Goal: Navigation & Orientation: Understand site structure

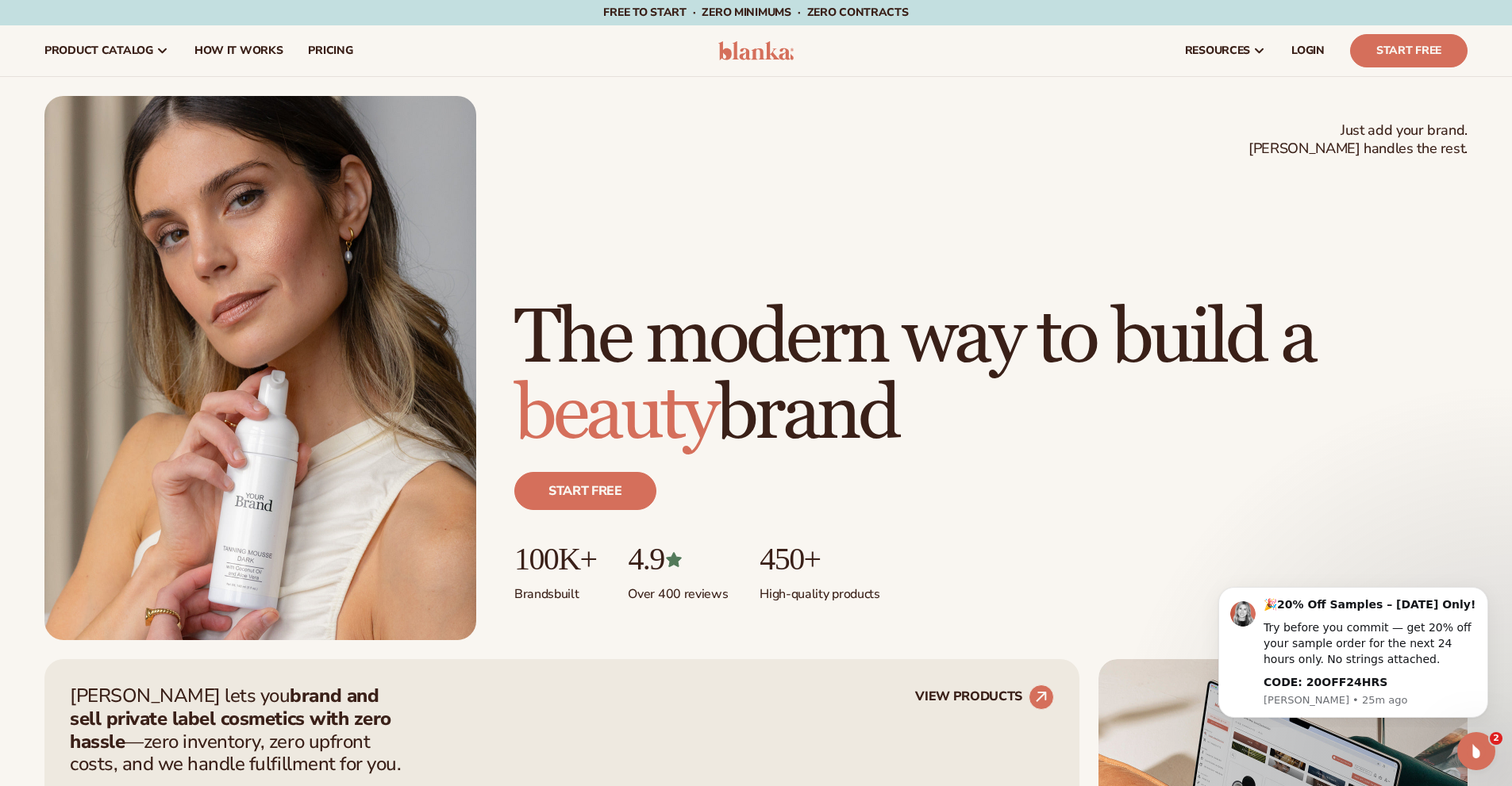
click at [1287, 301] on h1 "The modern way to build a beauty brand" at bounding box center [991, 377] width 953 height 153
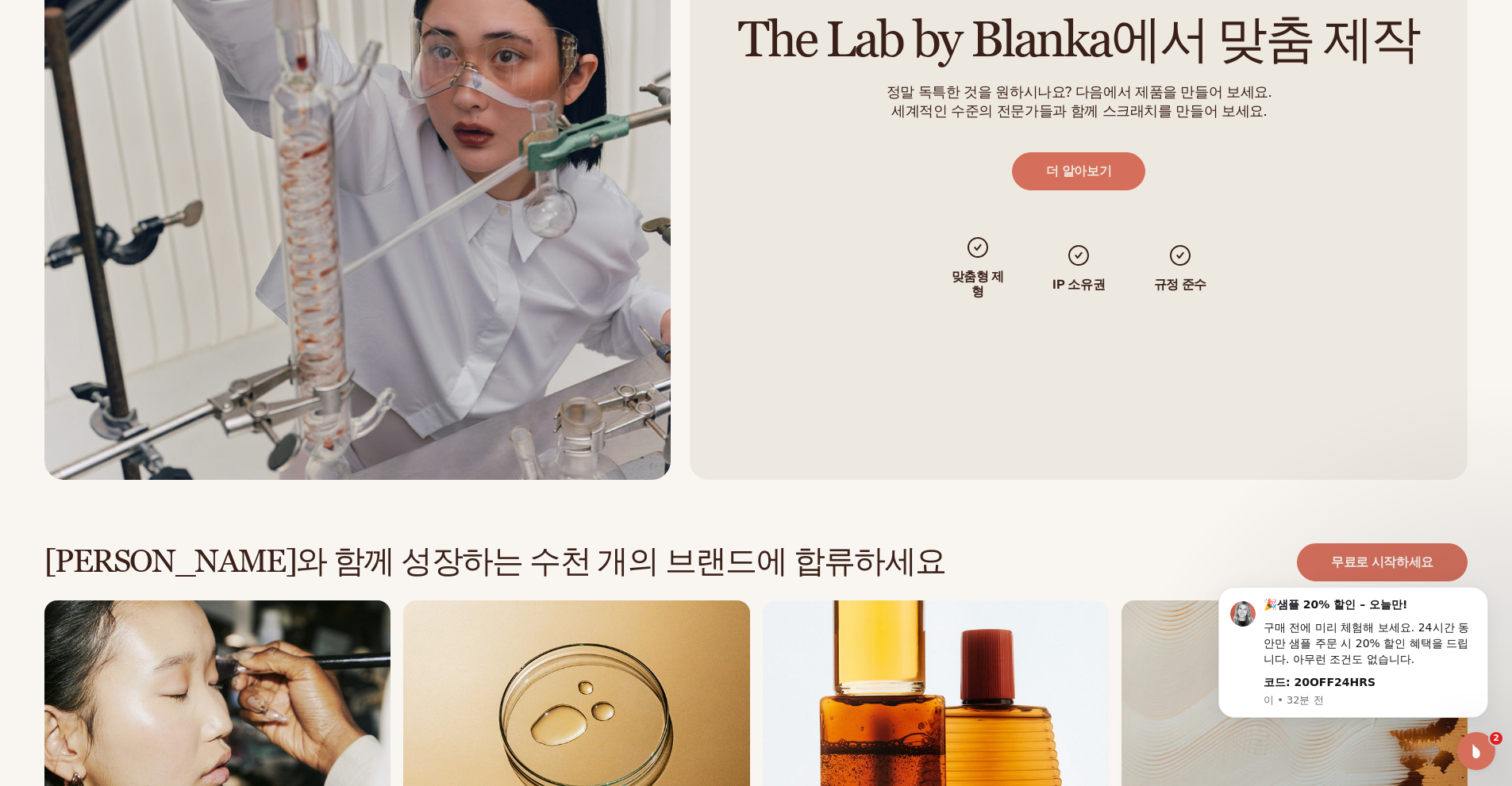
scroll to position [4563, 0]
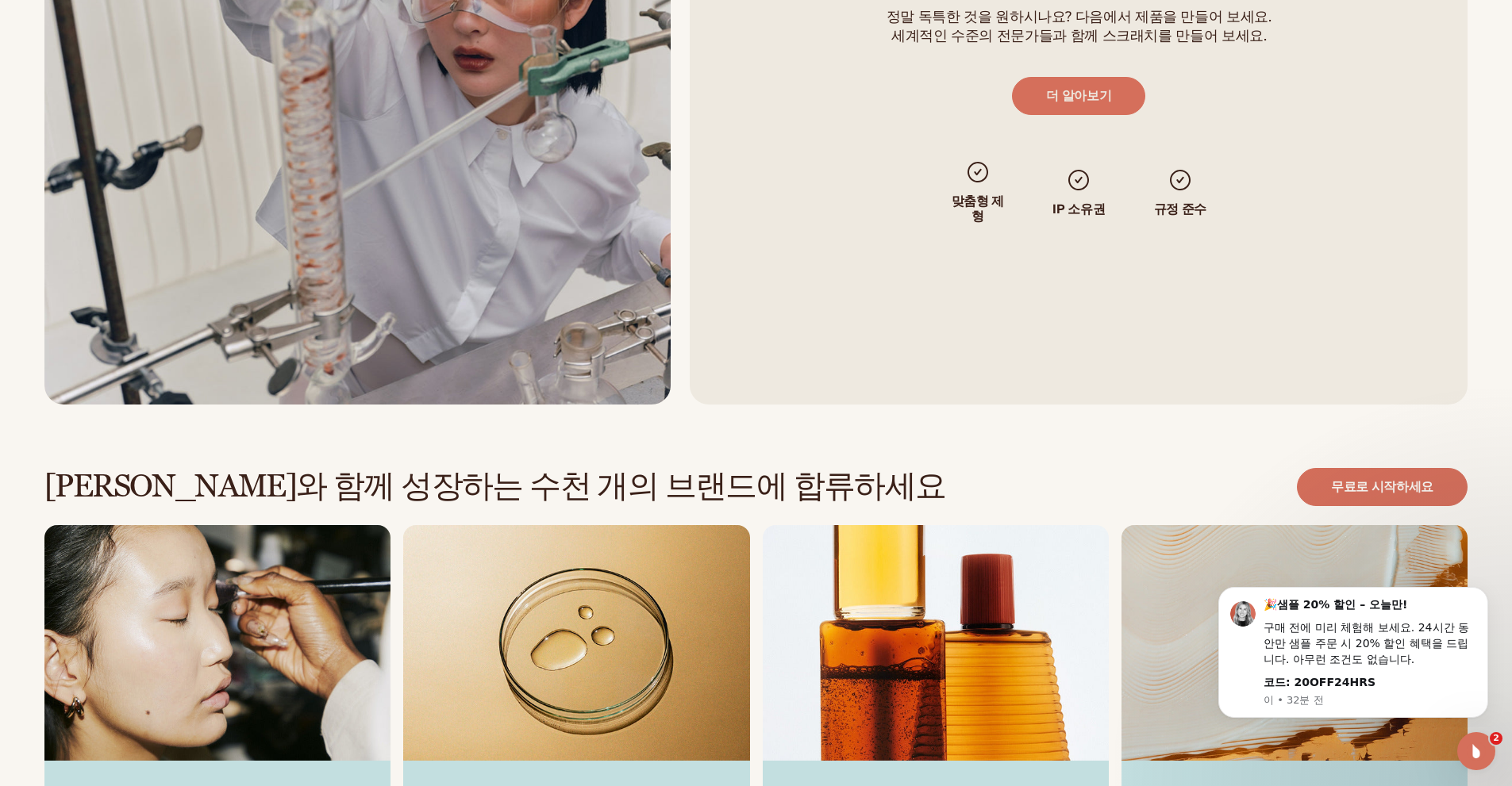
click at [1116, 404] on div "[PERSON_NAME]와 함께 성장하는 수천 개의 브랜드에 합류하세요 무료로 시작하세요 "자신의 레이블을 시작하는 방법에 [DATE] 지침을…" at bounding box center [756, 692] width 1512 height 576
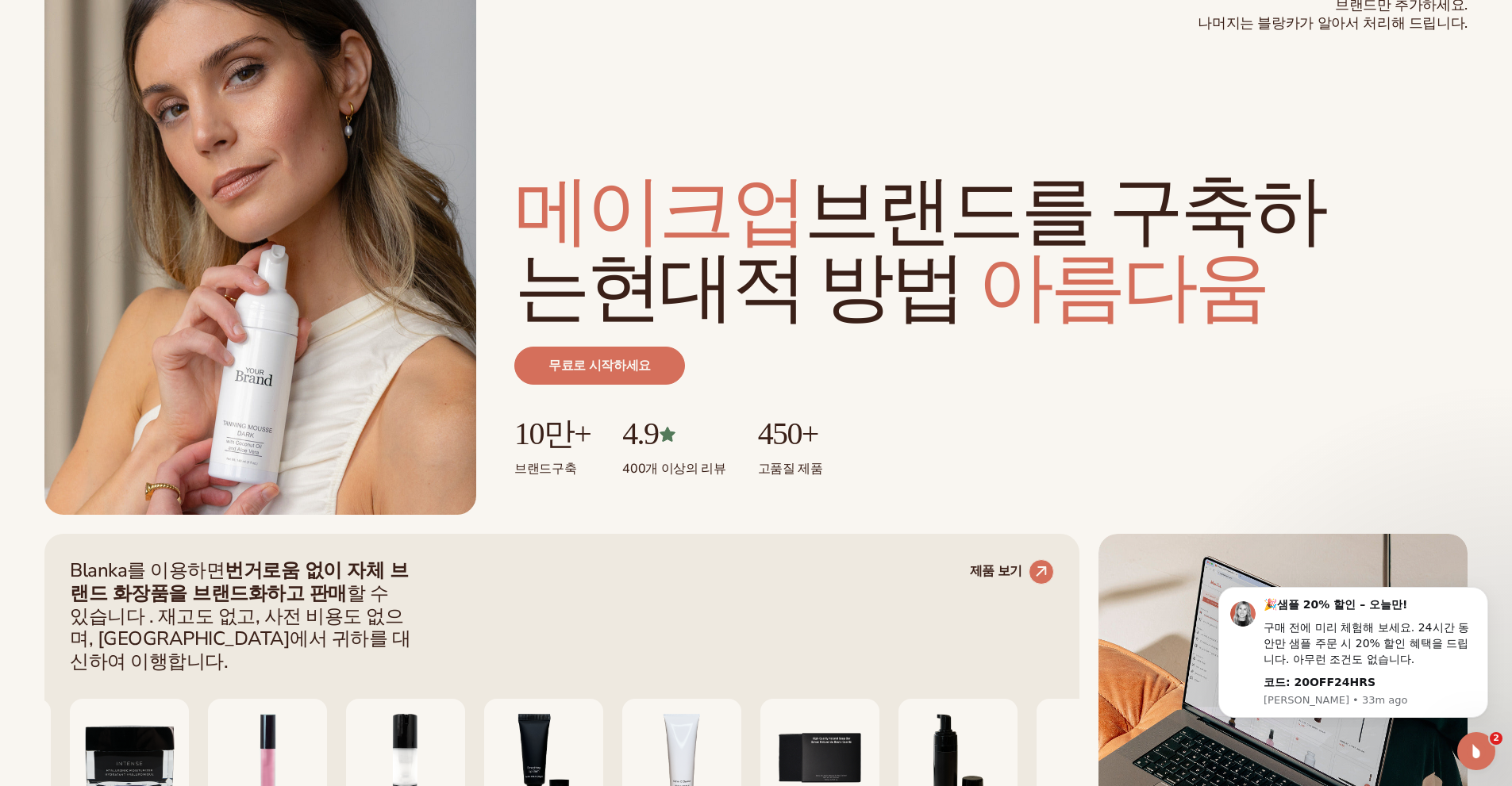
scroll to position [212, 0]
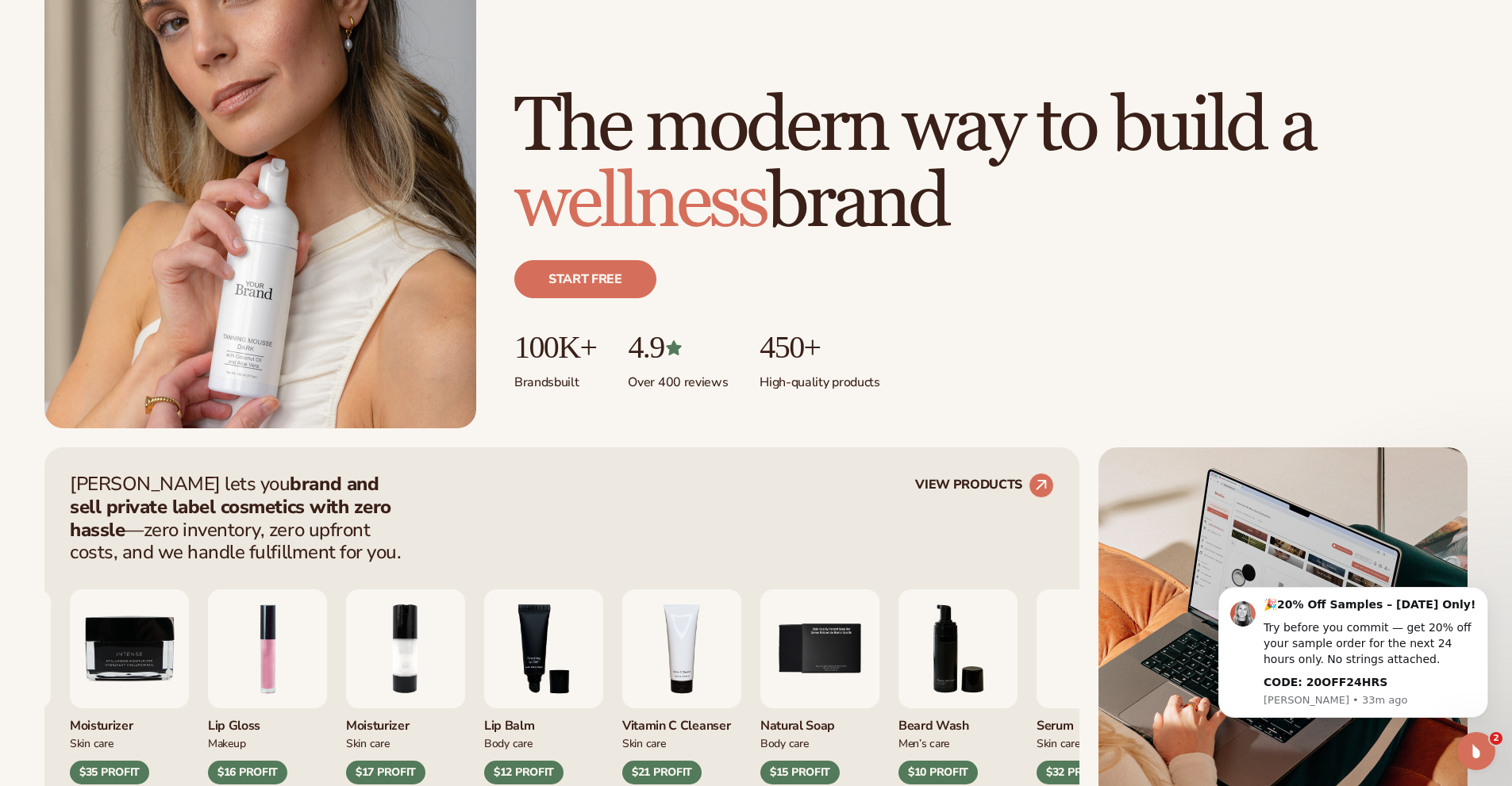
click at [1202, 275] on div "Start free" at bounding box center [991, 285] width 953 height 89
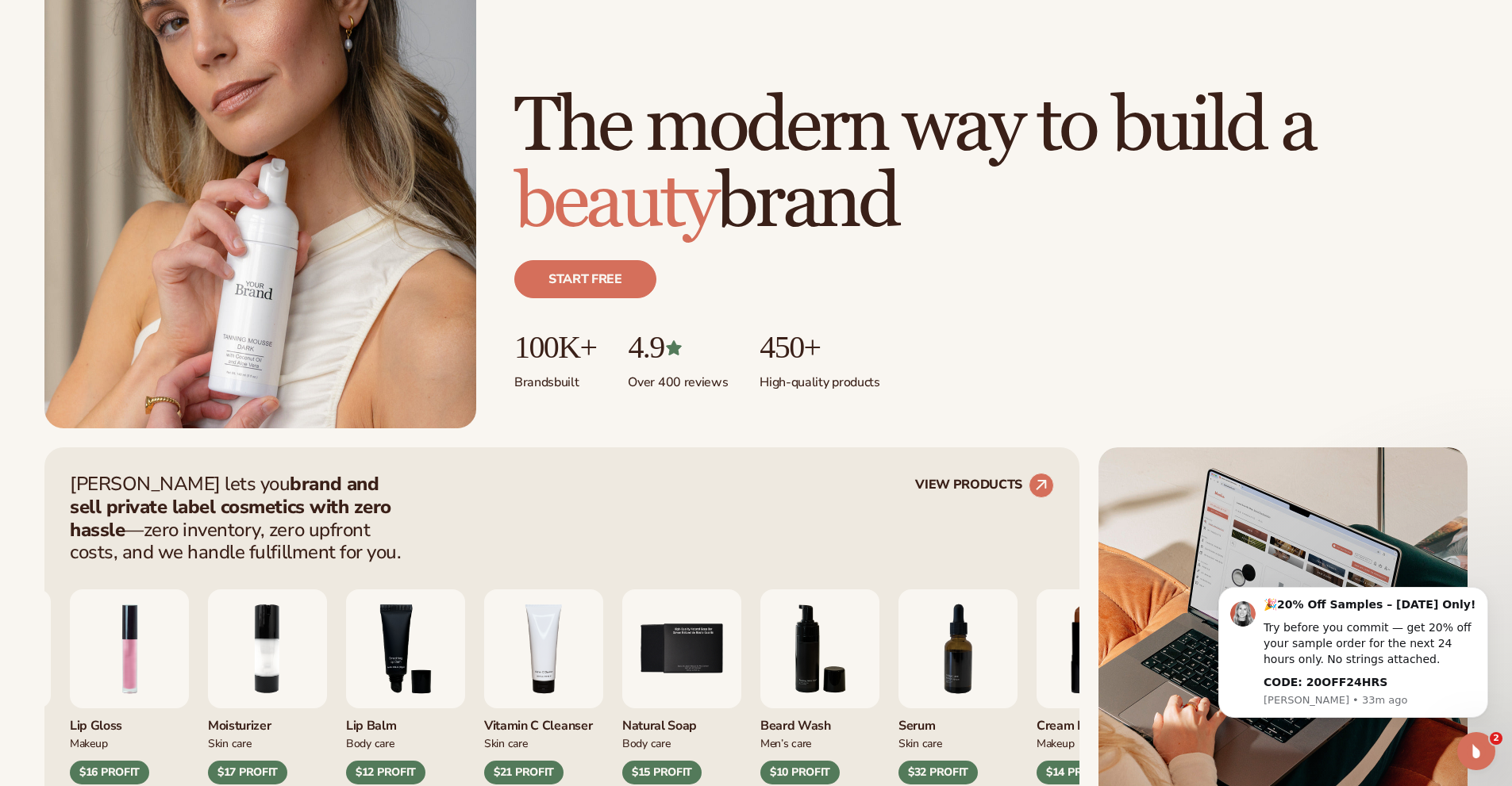
scroll to position [422, 0]
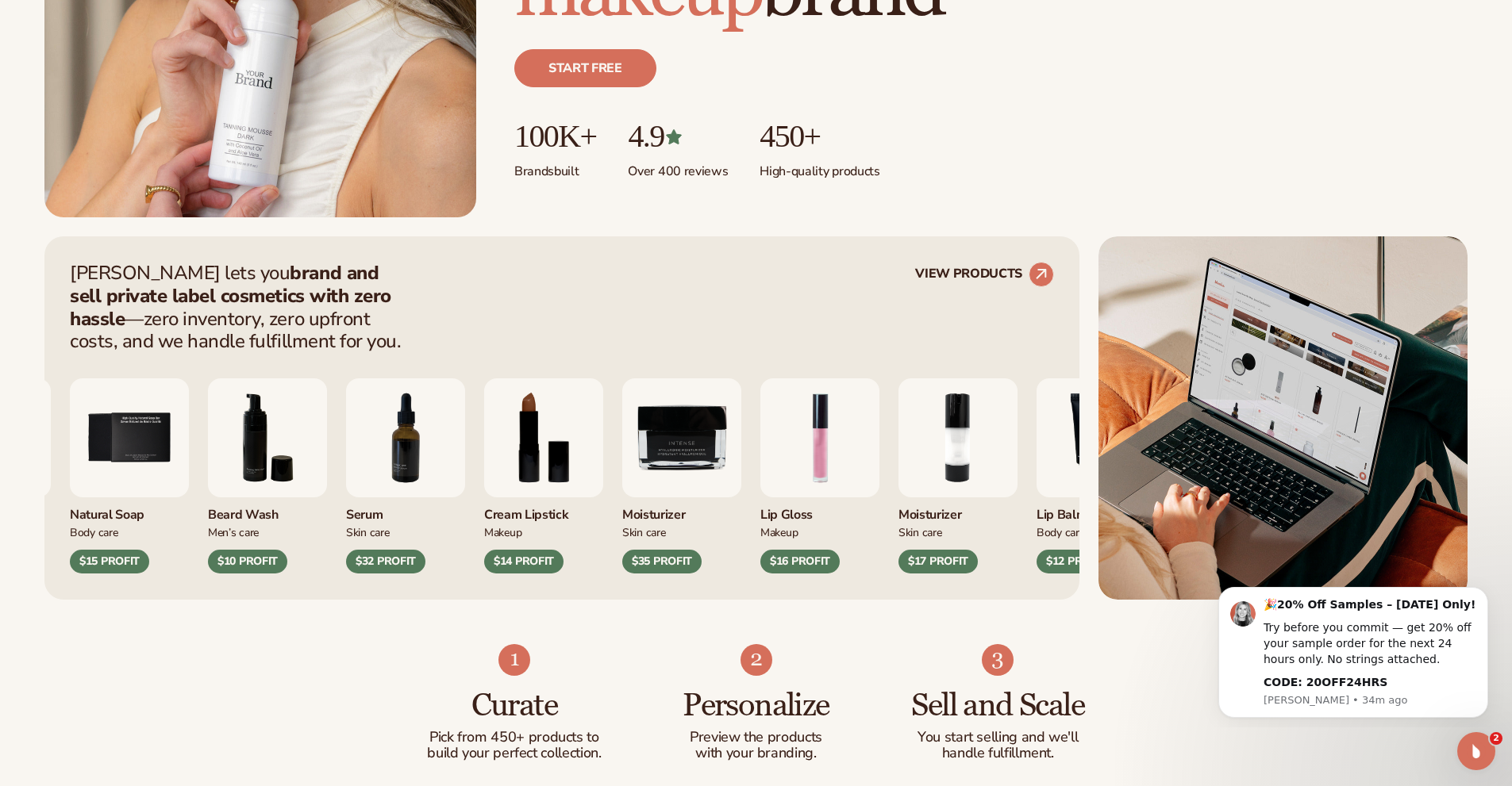
click at [1029, 150] on ul "100K+ Brands built 4.9 Over 400 reviews 450+ High-quality products" at bounding box center [991, 149] width 953 height 61
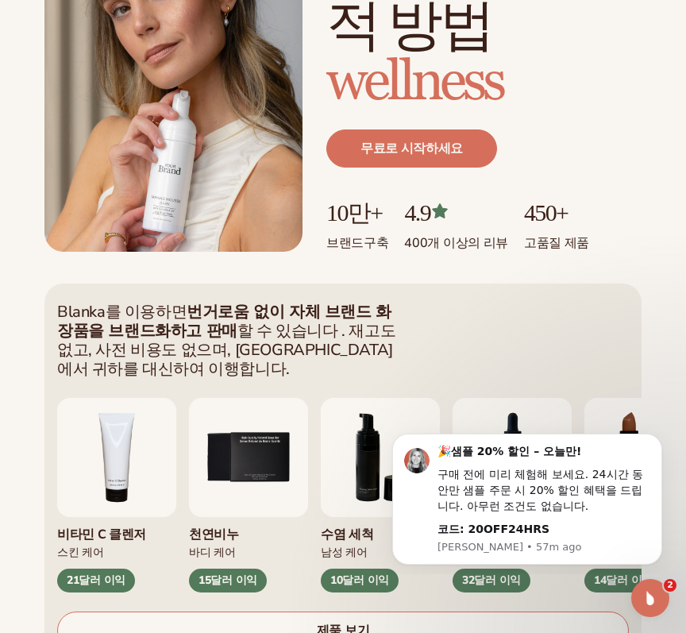
scroll to position [0, 0]
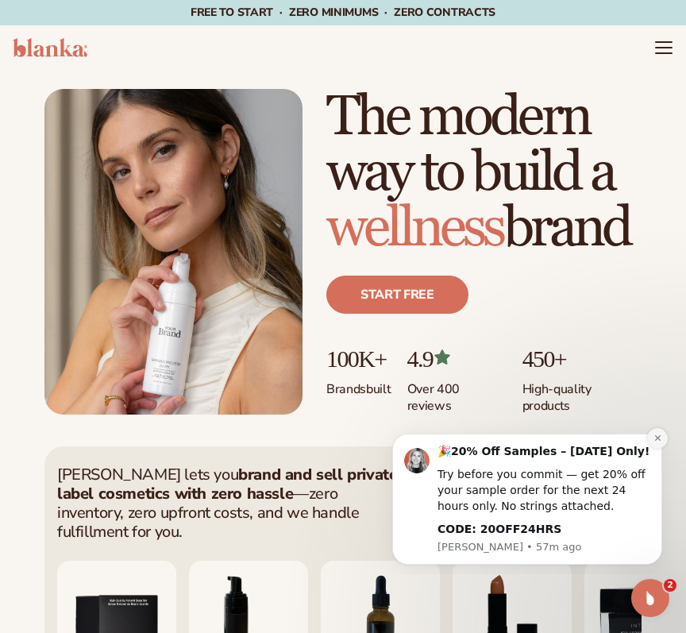
click at [655, 438] on icon "Dismiss notification" at bounding box center [658, 438] width 9 height 9
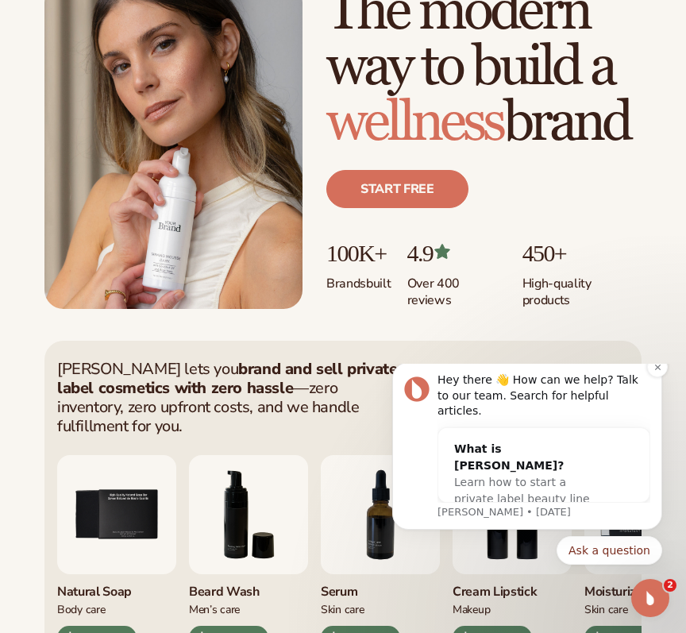
scroll to position [212, 0]
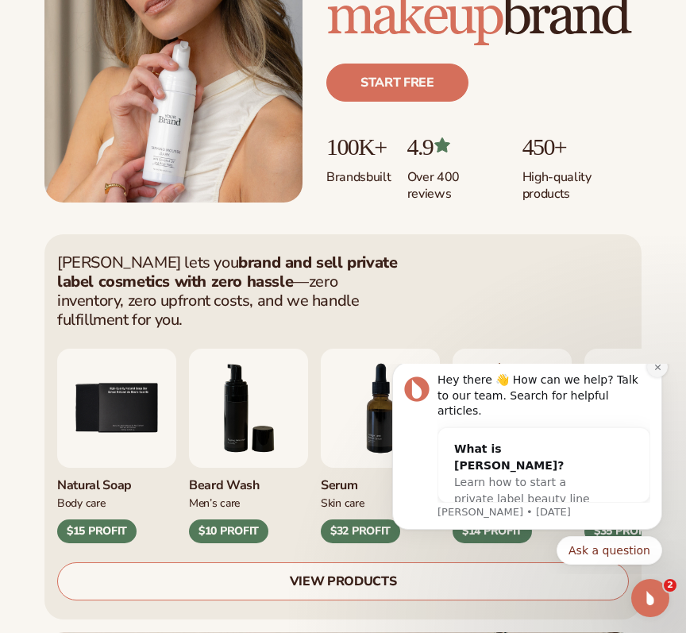
click at [655, 372] on icon "Dismiss notification" at bounding box center [658, 367] width 9 height 9
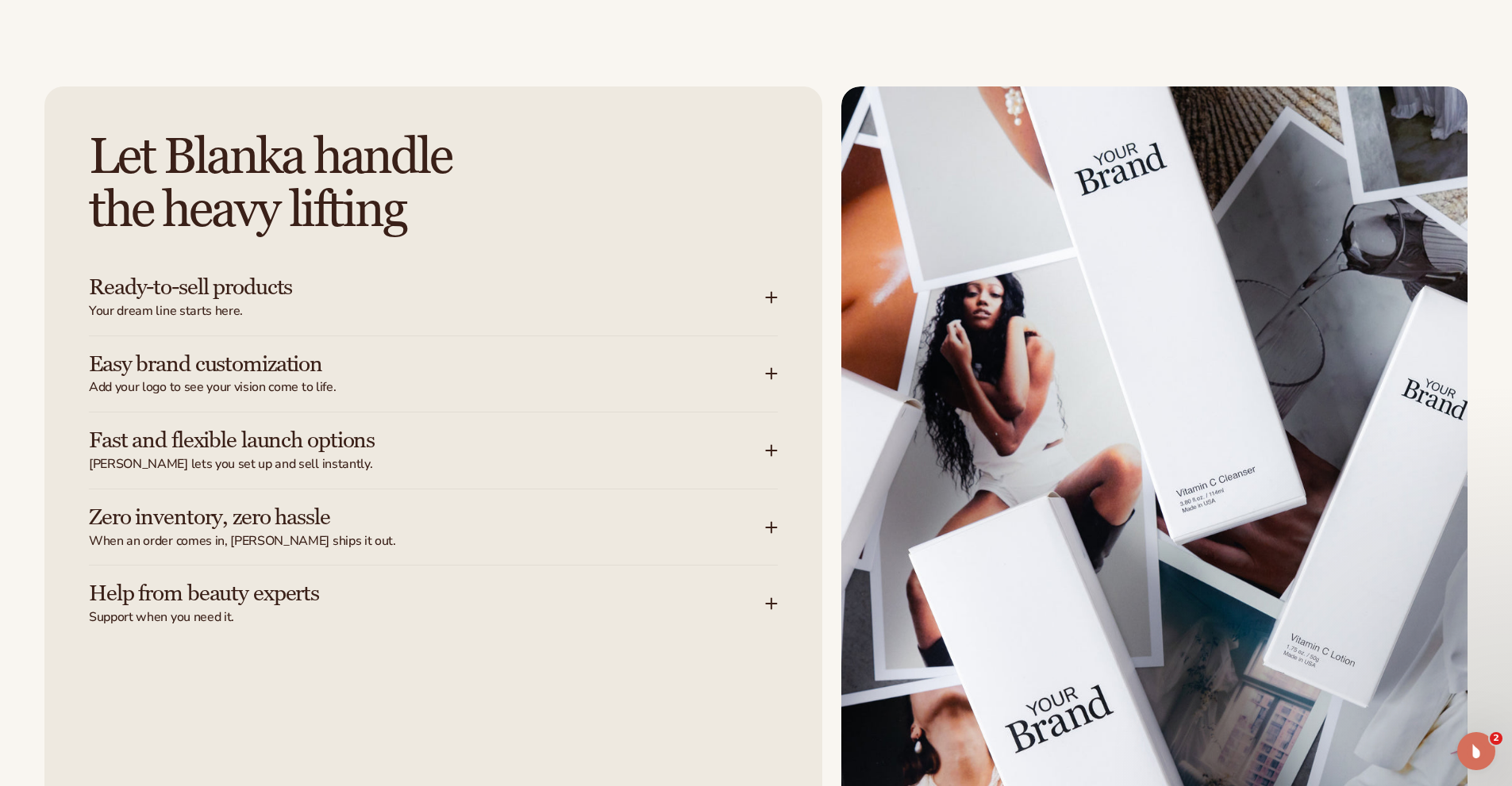
scroll to position [2068, 0]
